Goal: Task Accomplishment & Management: Use online tool/utility

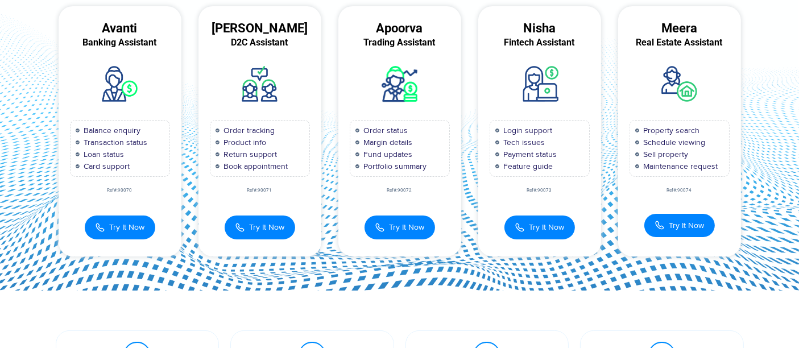
scroll to position [189, 0]
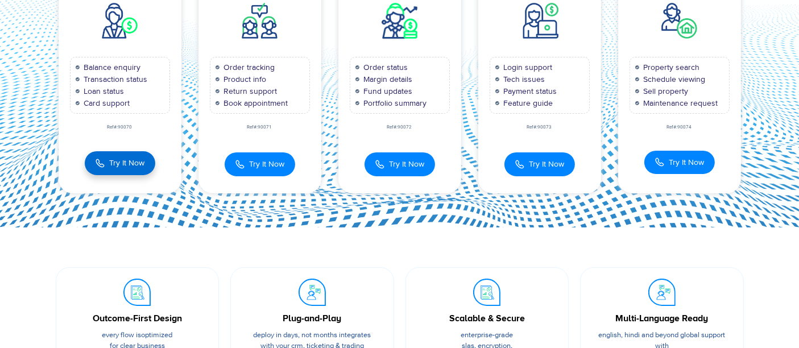
click at [123, 169] on button "Try It Now" at bounding box center [120, 163] width 71 height 24
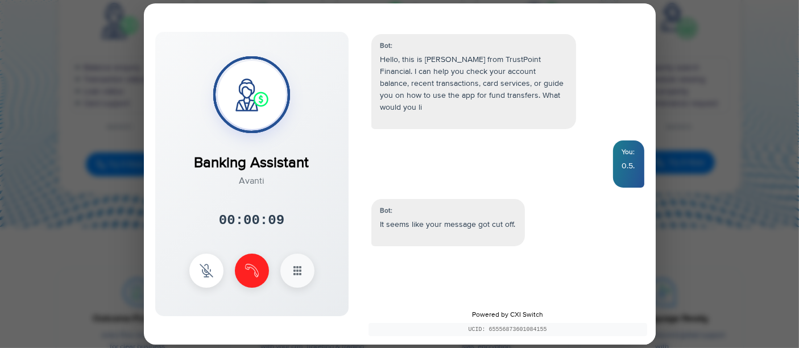
click at [720, 107] on div at bounding box center [399, 174] width 799 height 348
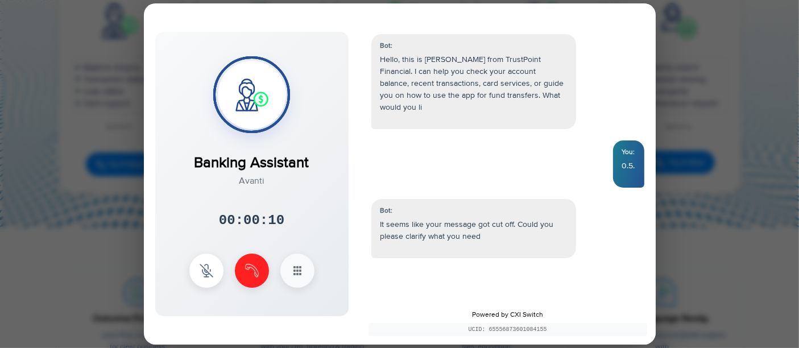
click at [720, 107] on div at bounding box center [399, 174] width 799 height 348
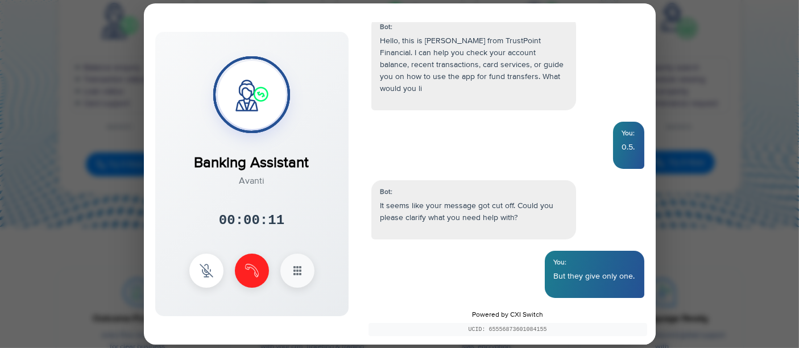
scroll to position [77, 0]
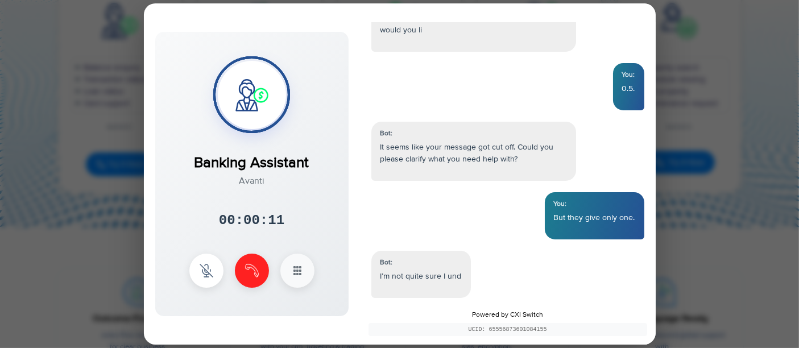
click at [111, 126] on div at bounding box center [399, 174] width 799 height 348
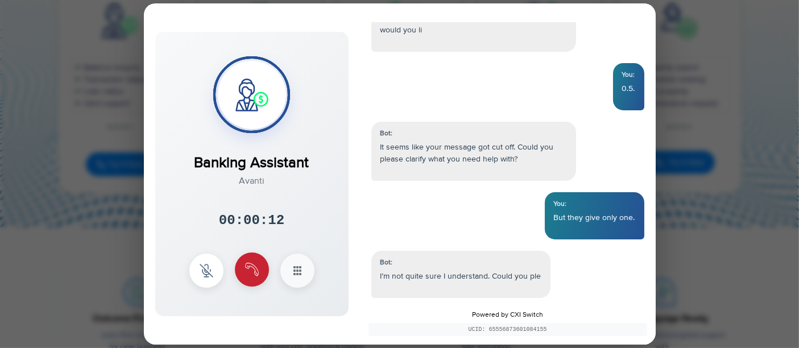
click at [246, 271] on img at bounding box center [252, 270] width 14 height 14
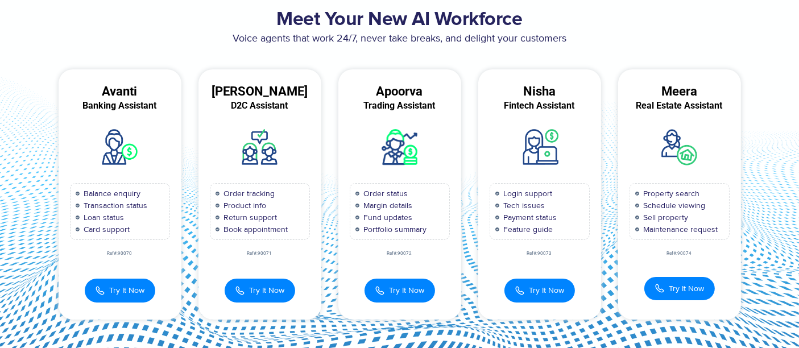
scroll to position [126, 0]
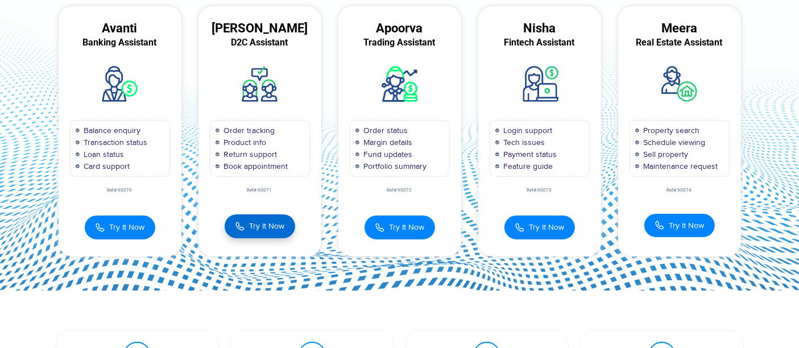
click at [259, 231] on span "Try It Now" at bounding box center [267, 226] width 35 height 12
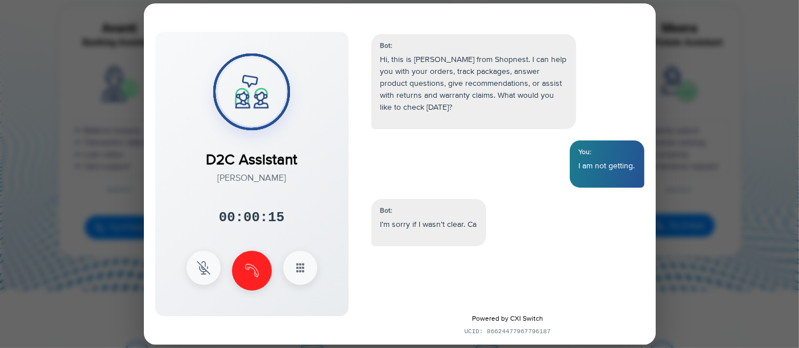
click at [692, 152] on div at bounding box center [399, 174] width 799 height 348
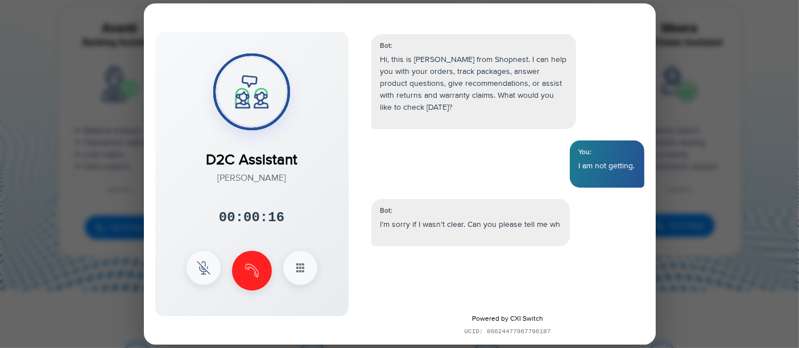
click at [690, 152] on div at bounding box center [399, 174] width 799 height 348
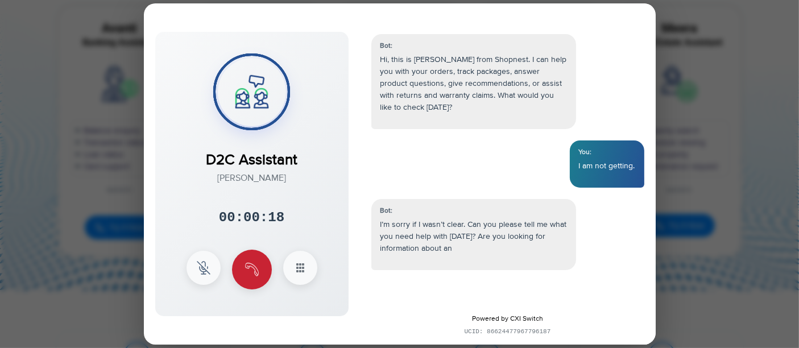
click at [258, 259] on button at bounding box center [252, 270] width 40 height 40
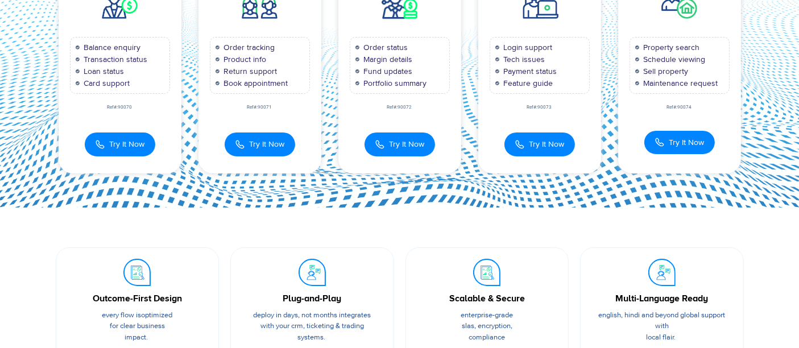
scroll to position [0, 0]
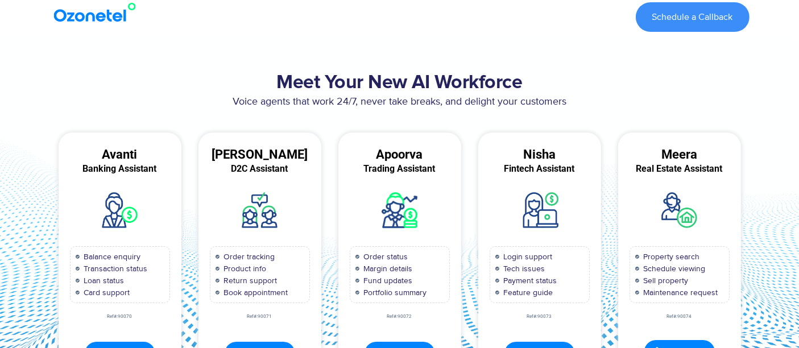
click at [250, 23] on div "Schedule a Callback" at bounding box center [452, 17] width 593 height 30
